Goal: Information Seeking & Learning: Learn about a topic

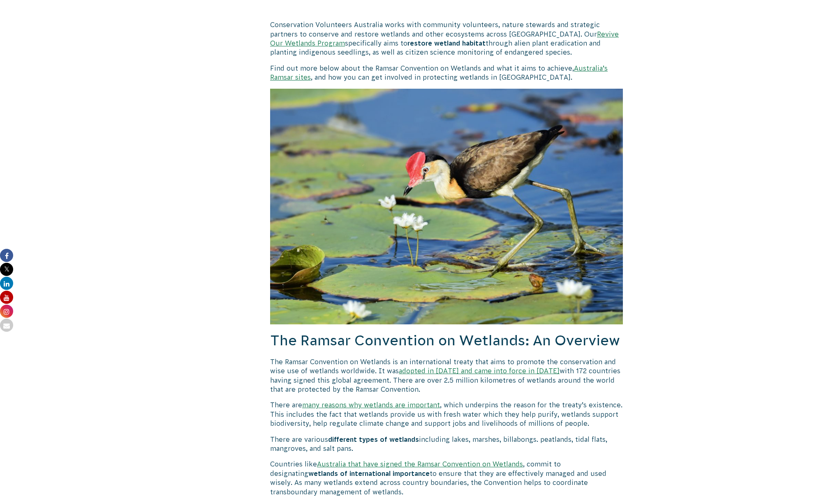
scroll to position [719, 0]
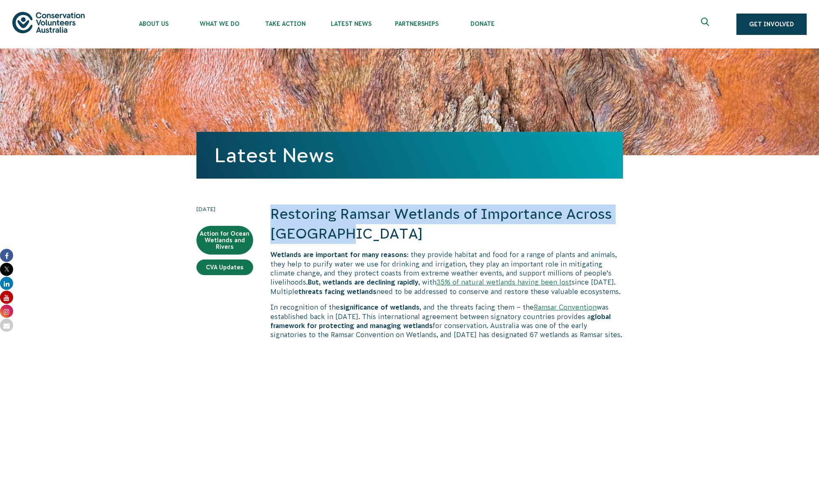
drag, startPoint x: 335, startPoint y: 240, endPoint x: 268, endPoint y: 213, distance: 72.3
copy h2 "Restoring Ramsar Wetlands of Importance Across Australia"
